Goal: Transaction & Acquisition: Purchase product/service

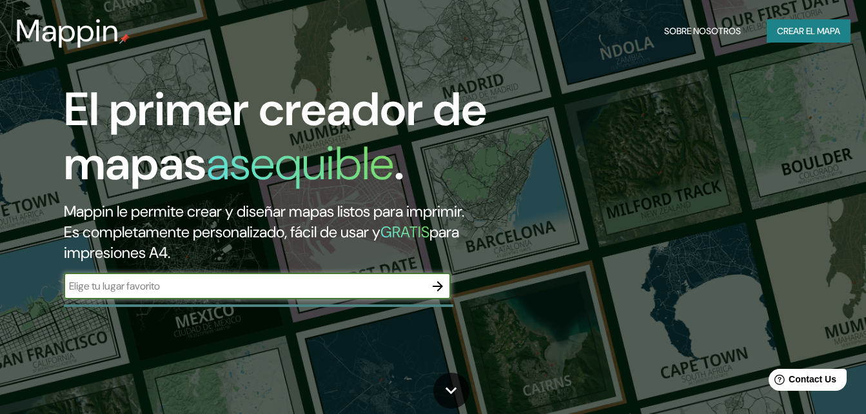
click at [294, 290] on input "text" at bounding box center [244, 286] width 361 height 15
type input "[GEOGRAPHIC_DATA]"
click at [442, 283] on icon "button" at bounding box center [437, 286] width 15 height 15
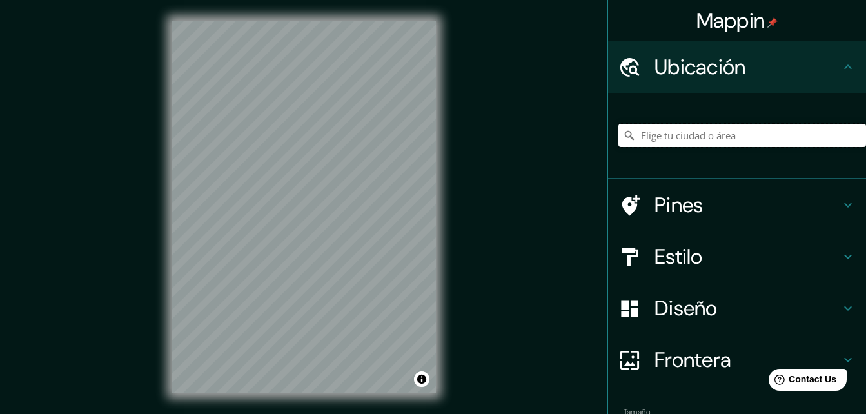
click at [709, 135] on input "Elige tu ciudad o área" at bounding box center [743, 135] width 248 height 23
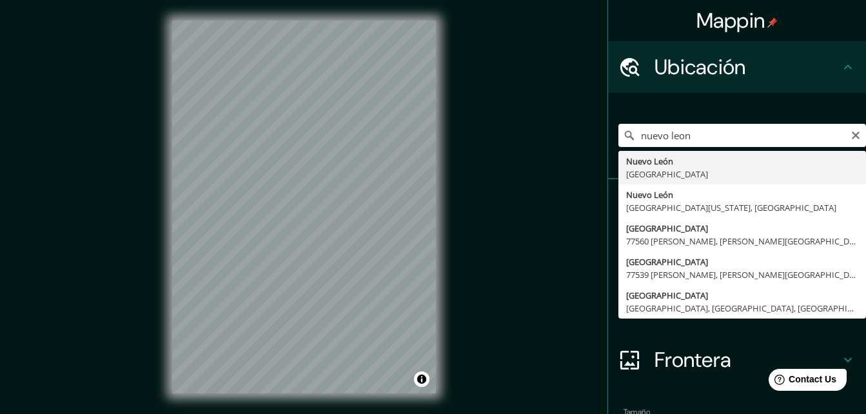
type input "[GEOGRAPHIC_DATA], [GEOGRAPHIC_DATA]"
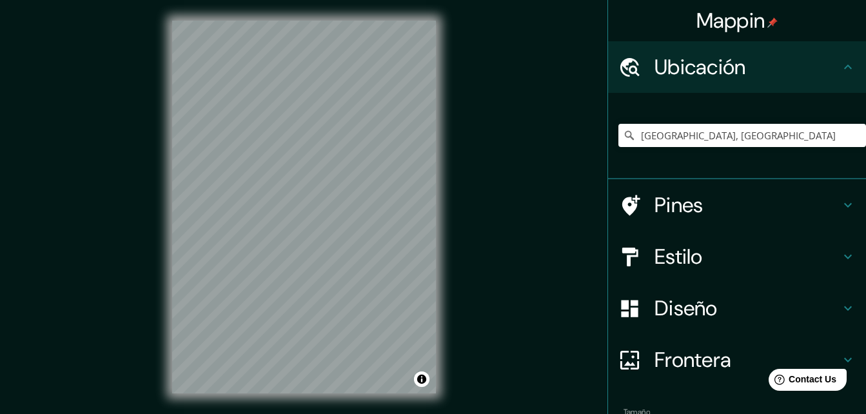
click at [748, 254] on h4 "Estilo" at bounding box center [748, 257] width 186 height 26
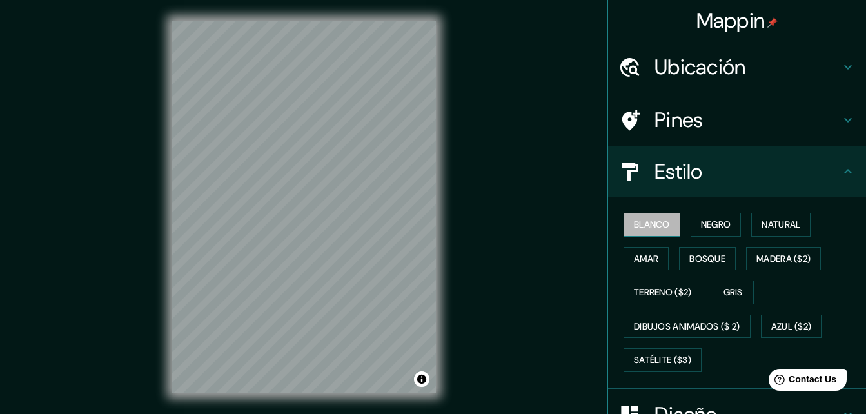
click at [648, 230] on font "Blanco" at bounding box center [652, 225] width 36 height 16
drag, startPoint x: 646, startPoint y: 304, endPoint x: 655, endPoint y: 298, distance: 10.2
click at [655, 298] on button "Terreno ($2)" at bounding box center [663, 293] width 79 height 24
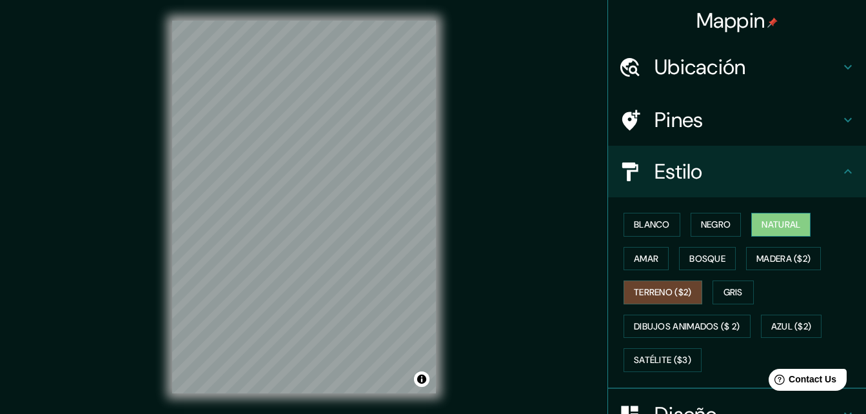
click at [763, 232] on font "Natural" at bounding box center [781, 225] width 39 height 16
click at [680, 359] on font "Satélite ($3)" at bounding box center [662, 360] width 57 height 16
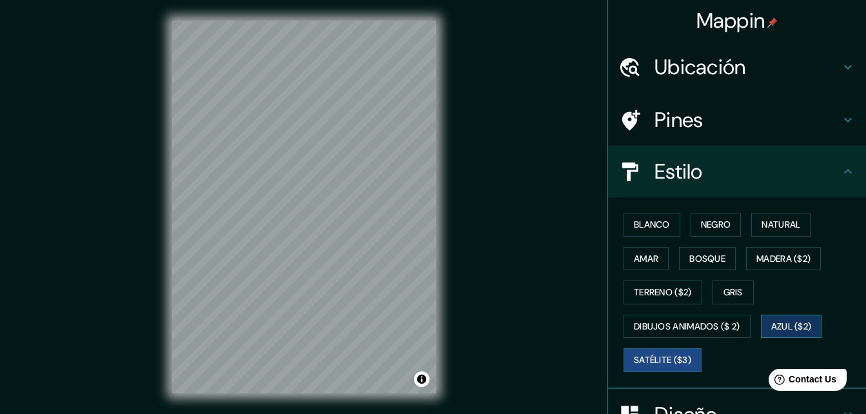
click at [808, 323] on font "Azul ($2)" at bounding box center [792, 327] width 41 height 16
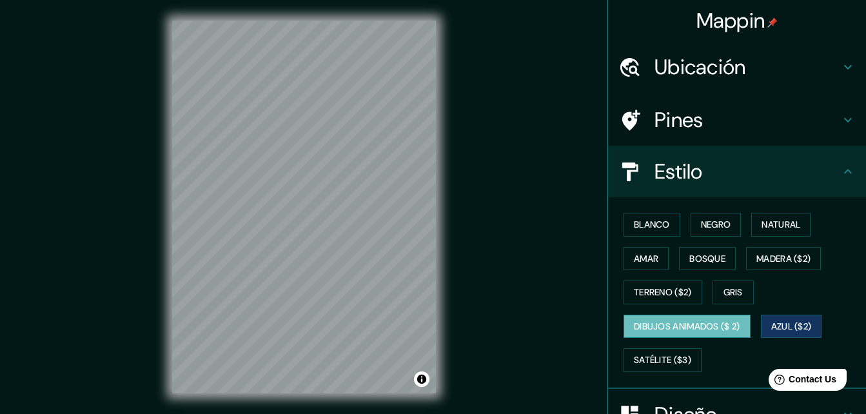
click at [719, 332] on font "Dibujos animados ($ 2)" at bounding box center [687, 327] width 106 height 16
click at [641, 229] on font "Blanco" at bounding box center [652, 225] width 36 height 16
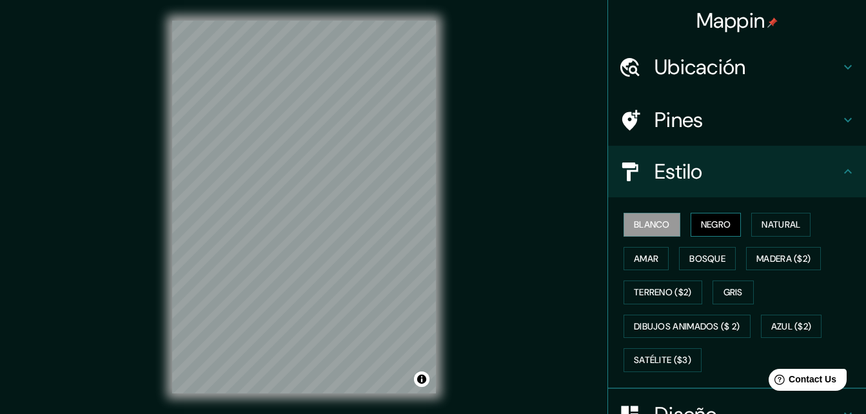
click at [703, 230] on font "Negro" at bounding box center [716, 225] width 30 height 16
click at [786, 230] on font "Natural" at bounding box center [781, 225] width 39 height 16
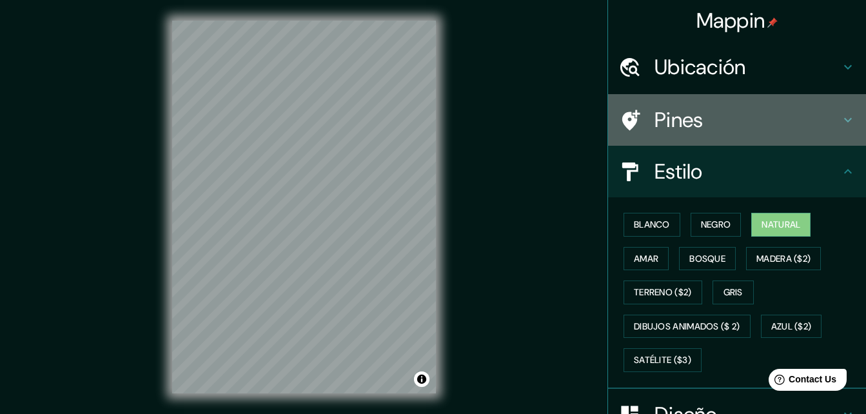
click at [823, 120] on h4 "Pines" at bounding box center [748, 120] width 186 height 26
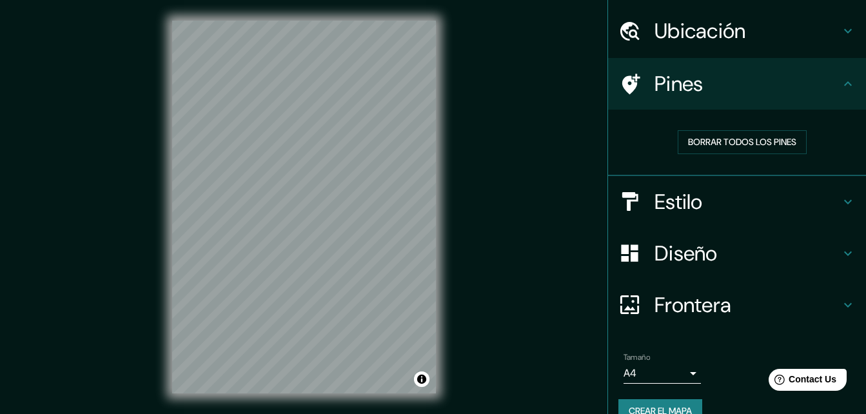
scroll to position [60, 0]
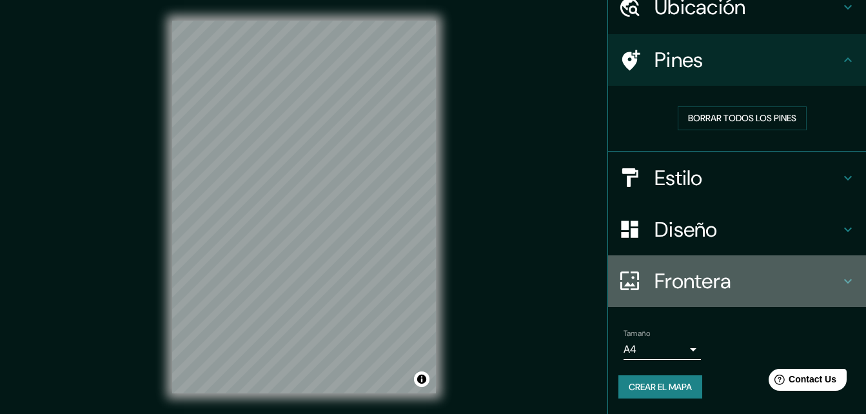
click at [819, 281] on h4 "Frontera" at bounding box center [748, 281] width 186 height 26
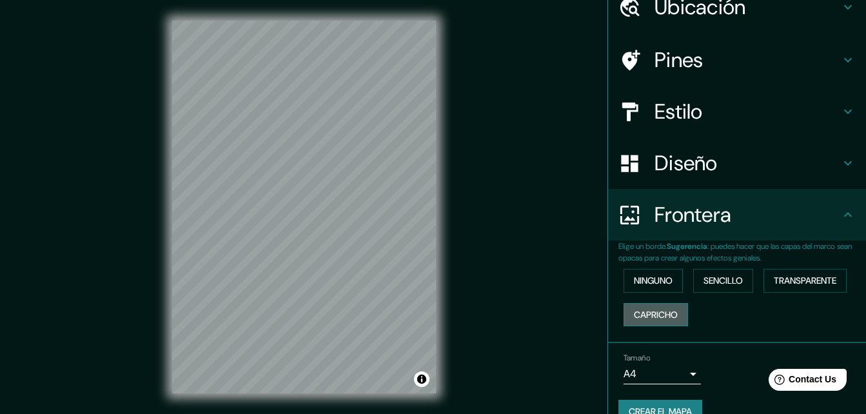
click at [674, 314] on button "Capricho" at bounding box center [656, 315] width 65 height 24
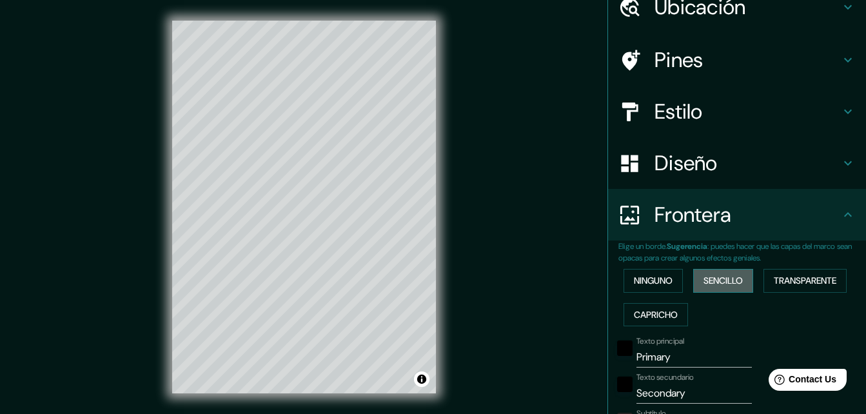
click at [721, 288] on font "Sencillo" at bounding box center [723, 281] width 39 height 16
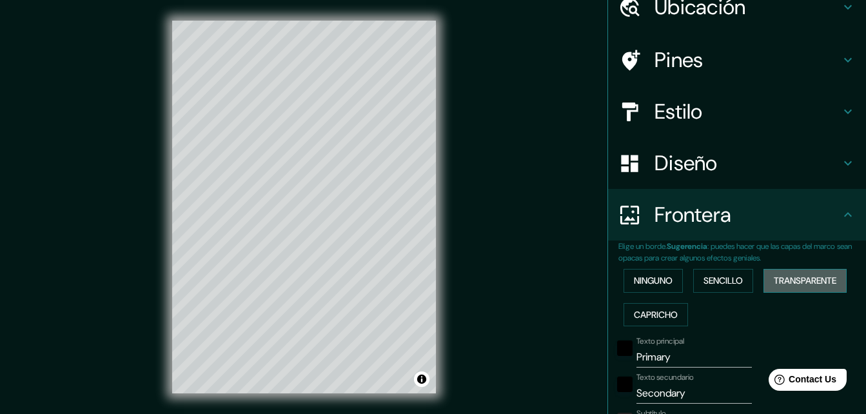
click at [779, 278] on font "Transparente" at bounding box center [805, 281] width 63 height 16
click at [642, 286] on font "Ninguno" at bounding box center [653, 281] width 39 height 16
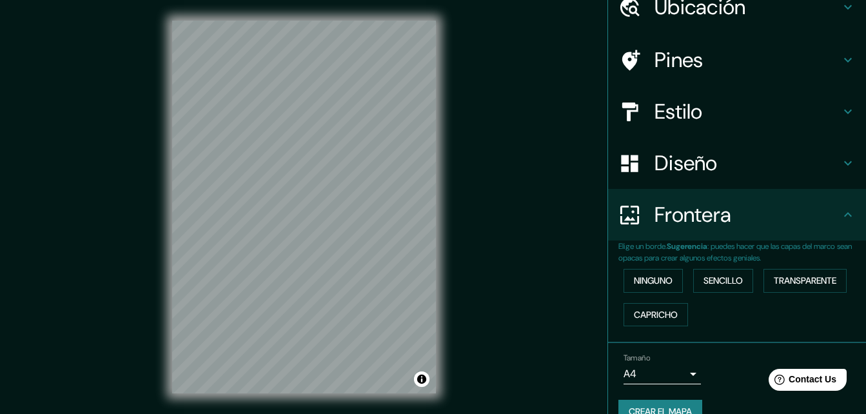
click at [763, 109] on h4 "Estilo" at bounding box center [748, 112] width 186 height 26
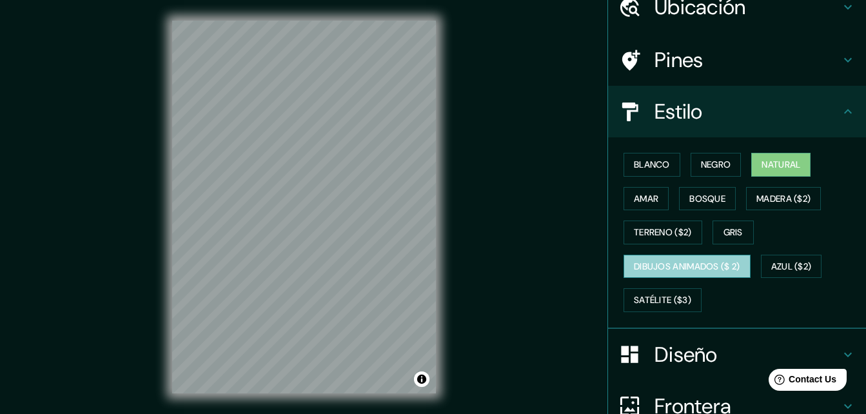
click at [720, 257] on button "Dibujos animados ($ 2)" at bounding box center [687, 267] width 127 height 24
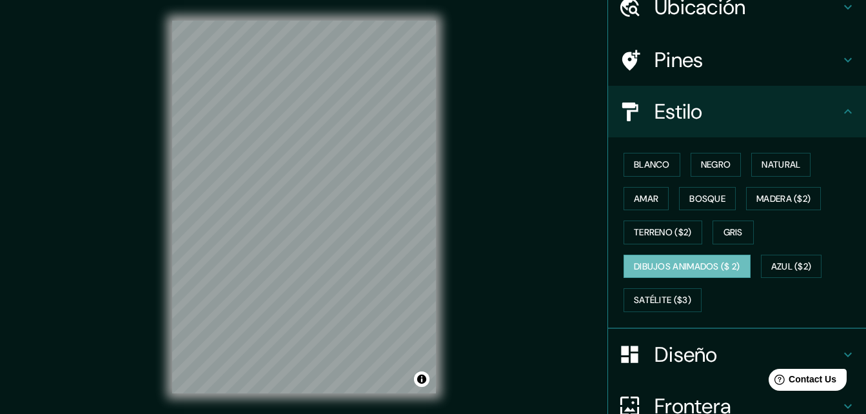
click at [732, 352] on h4 "Diseño" at bounding box center [748, 355] width 186 height 26
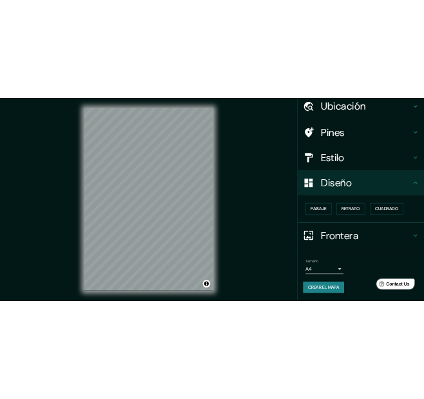
scroll to position [50, 0]
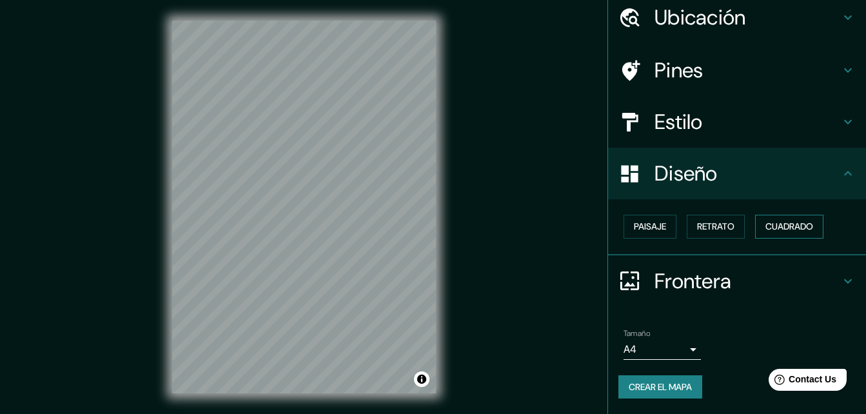
click at [766, 223] on font "Cuadrado" at bounding box center [790, 227] width 48 height 16
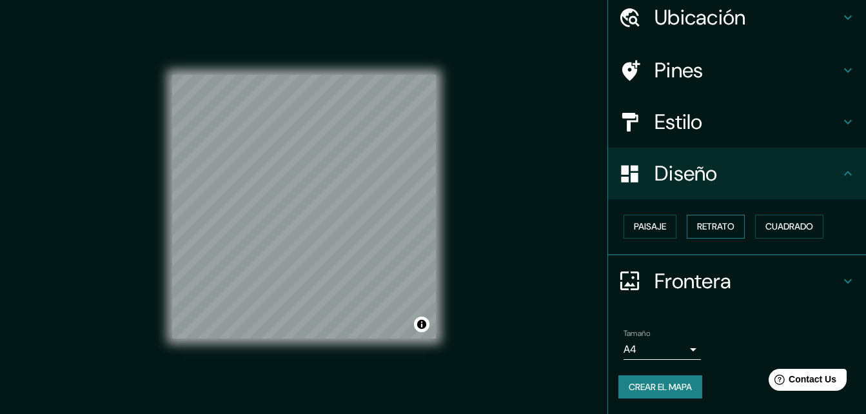
click at [719, 226] on font "Retrato" at bounding box center [715, 227] width 37 height 16
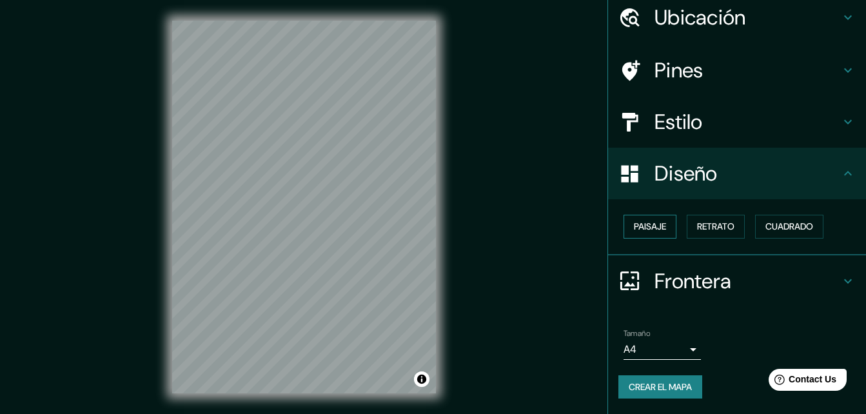
click at [655, 223] on font "Paisaje" at bounding box center [650, 227] width 32 height 16
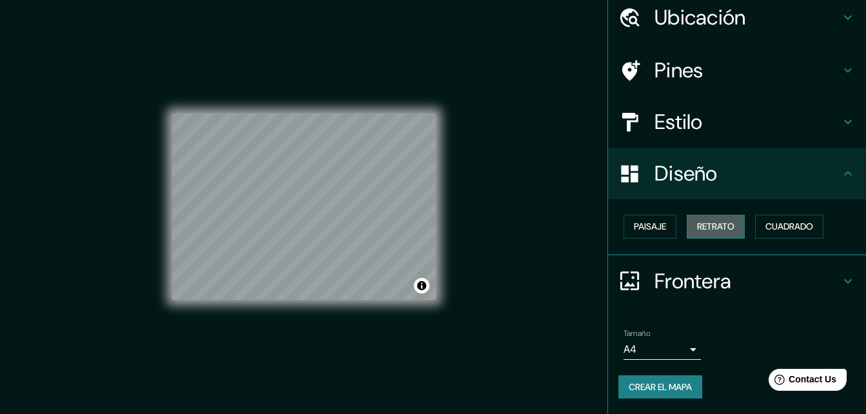
click at [738, 221] on button "Retrato" at bounding box center [716, 227] width 58 height 24
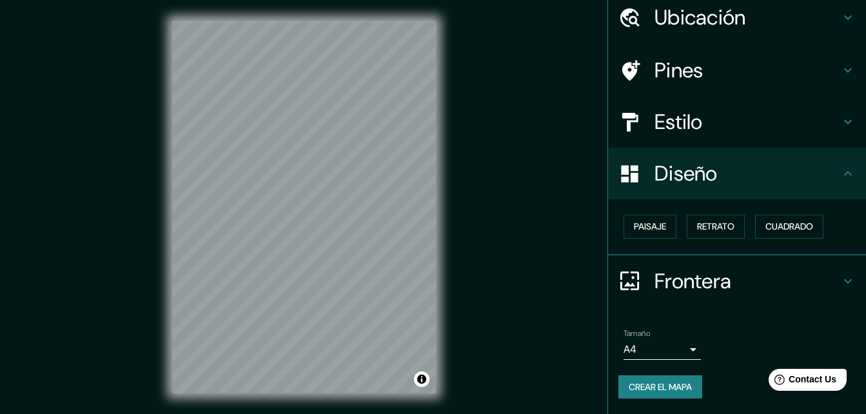
click at [789, 185] on h4 "Diseño" at bounding box center [748, 174] width 186 height 26
click at [763, 111] on h4 "Estilo" at bounding box center [748, 122] width 186 height 26
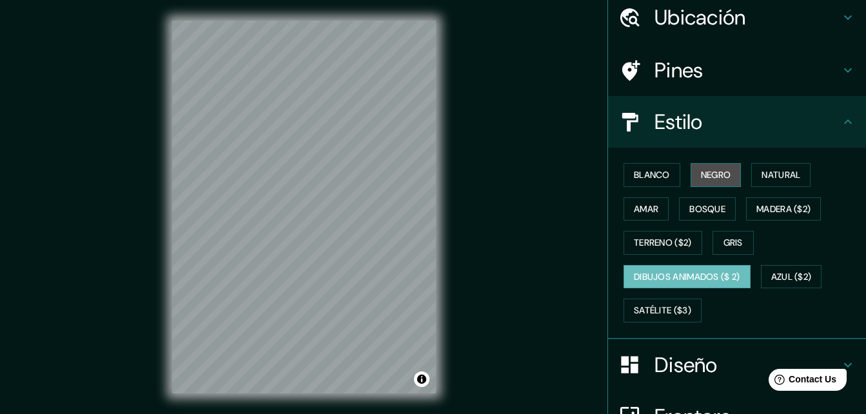
click at [701, 178] on font "Negro" at bounding box center [716, 175] width 30 height 16
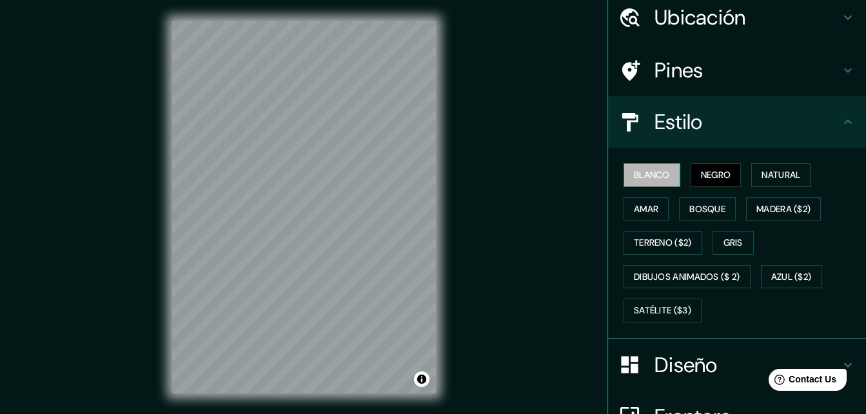
click at [657, 174] on font "Blanco" at bounding box center [652, 175] width 36 height 16
click at [762, 171] on font "Natural" at bounding box center [781, 175] width 39 height 16
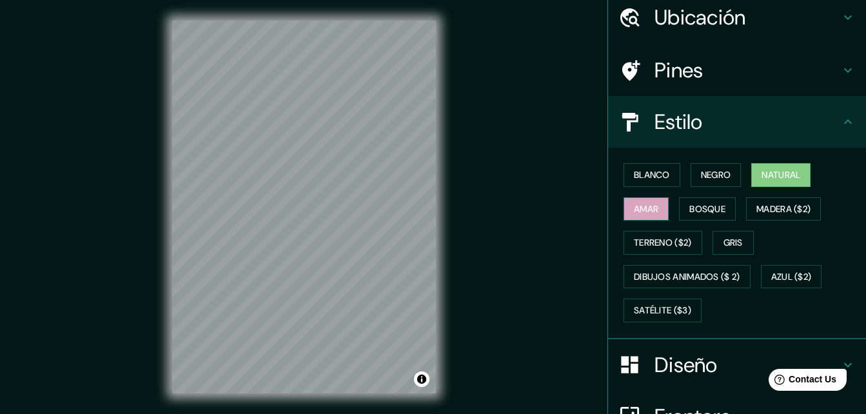
click at [649, 214] on font "Amar" at bounding box center [646, 209] width 25 height 16
click at [690, 209] on font "Bosque" at bounding box center [708, 209] width 36 height 16
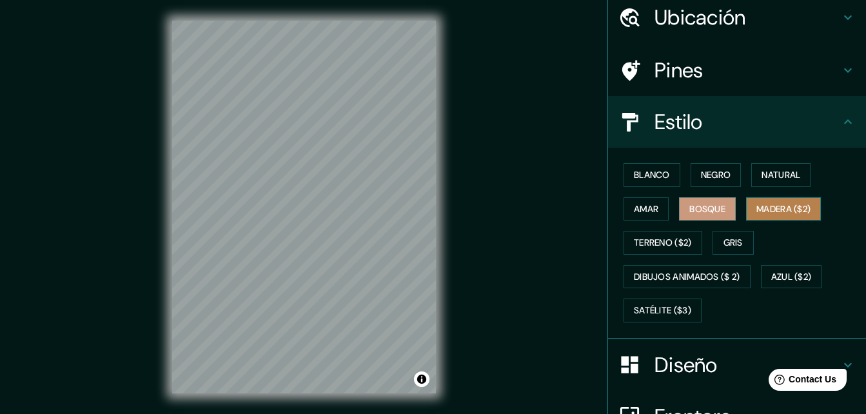
click at [790, 201] on font "Madera ($2)" at bounding box center [784, 209] width 54 height 16
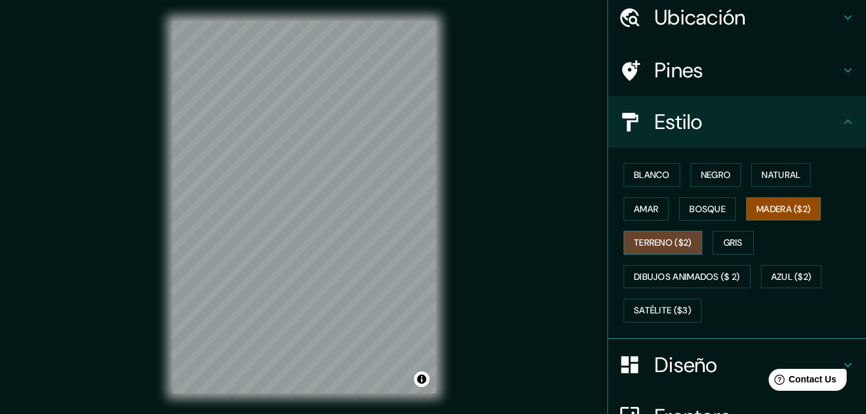
click at [686, 249] on font "Terreno ($2)" at bounding box center [663, 243] width 58 height 16
click at [752, 240] on div "Blanco Negro Natural [PERSON_NAME] ($2) Terreno ($2) Gris Dibujos animados ($ 2…" at bounding box center [743, 243] width 248 height 170
click at [733, 246] on font "Gris" at bounding box center [733, 243] width 19 height 16
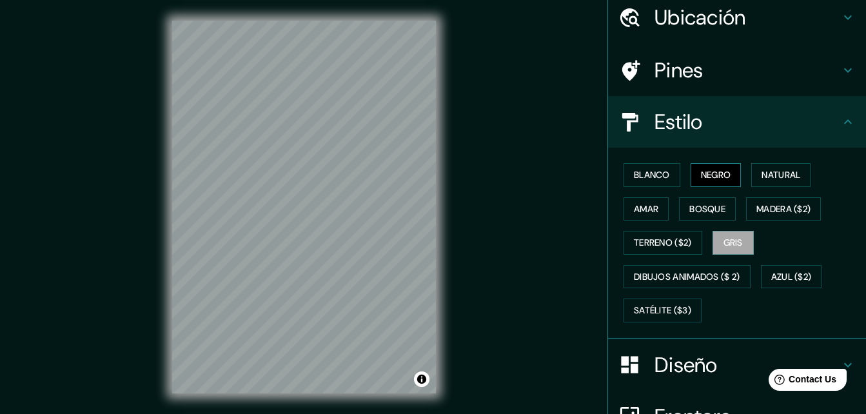
click at [716, 169] on font "Negro" at bounding box center [716, 175] width 30 height 16
click at [669, 177] on button "Blanco" at bounding box center [652, 175] width 57 height 24
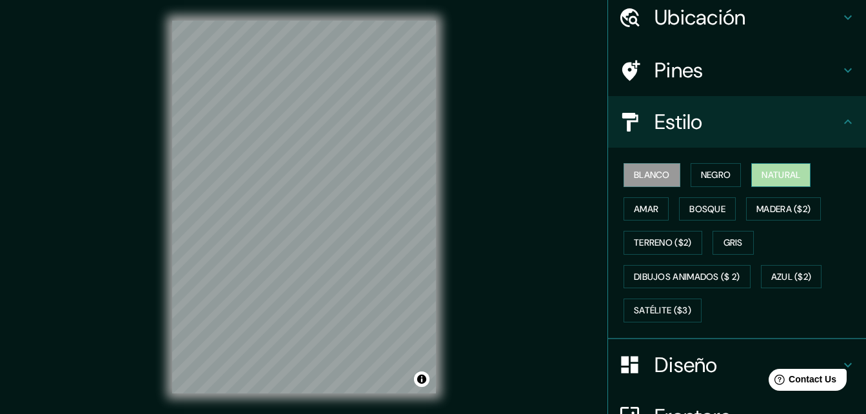
click at [801, 176] on button "Natural" at bounding box center [781, 175] width 59 height 24
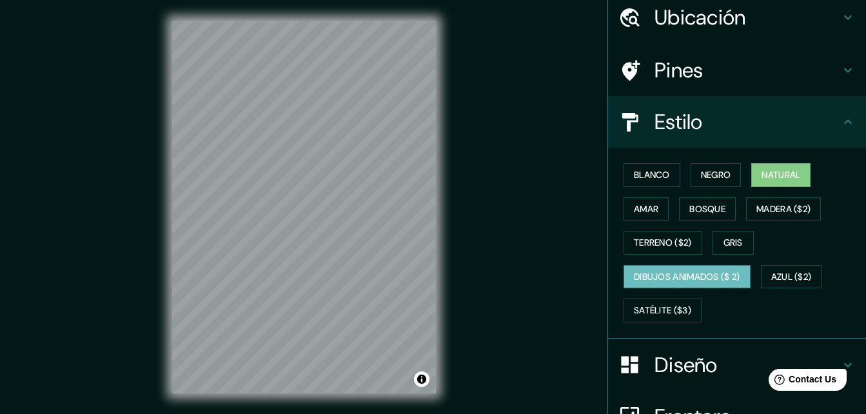
click at [692, 274] on font "Dibujos animados ($ 2)" at bounding box center [687, 277] width 106 height 16
click at [446, 286] on div "© Mapbox © OpenStreetMap Improve this map" at bounding box center [304, 207] width 305 height 414
